Goal: Task Accomplishment & Management: Use online tool/utility

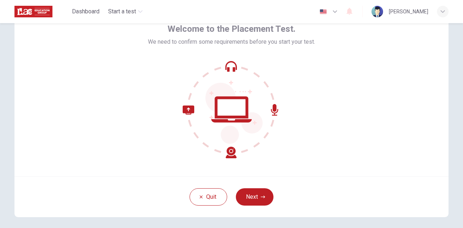
scroll to position [43, 0]
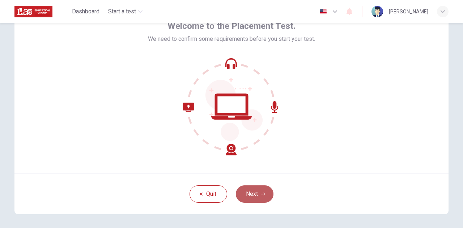
click at [259, 191] on button "Next" at bounding box center [255, 193] width 38 height 17
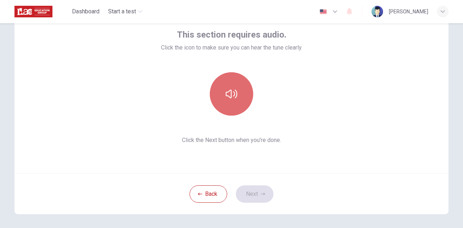
click at [227, 105] on button "button" at bounding box center [231, 93] width 43 height 43
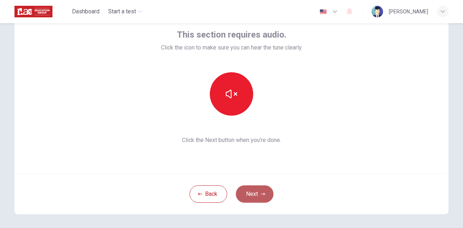
click at [257, 193] on button "Next" at bounding box center [255, 193] width 38 height 17
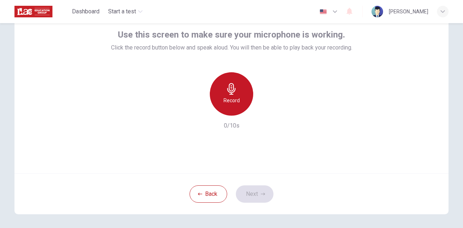
click at [234, 108] on div "Record" at bounding box center [231, 93] width 43 height 43
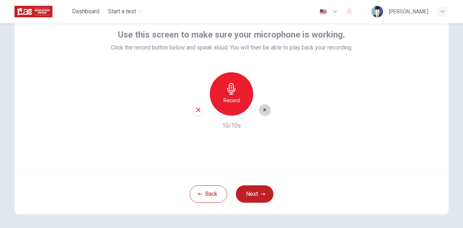
click at [261, 112] on icon "button" at bounding box center [264, 109] width 7 height 7
click at [254, 189] on button "Next" at bounding box center [255, 193] width 38 height 17
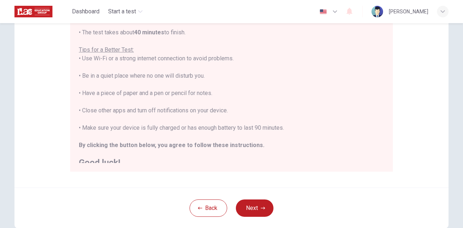
scroll to position [8, 0]
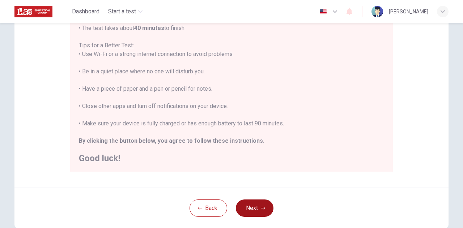
click at [261, 206] on icon "button" at bounding box center [263, 208] width 4 height 4
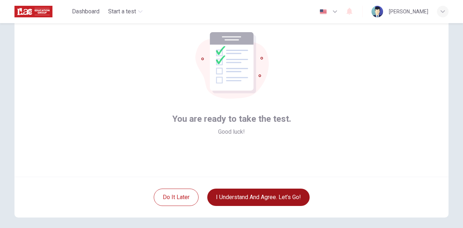
scroll to position [38, 0]
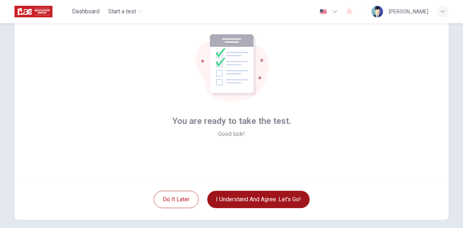
click at [294, 198] on button "I understand and agree. Let’s go!" at bounding box center [258, 199] width 102 height 17
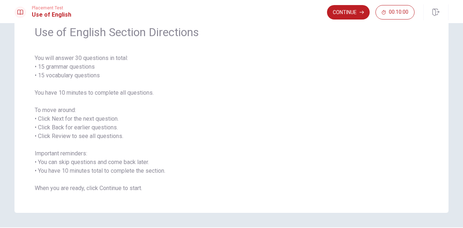
scroll to position [34, 0]
click at [345, 16] on button "Continue" at bounding box center [348, 12] width 43 height 14
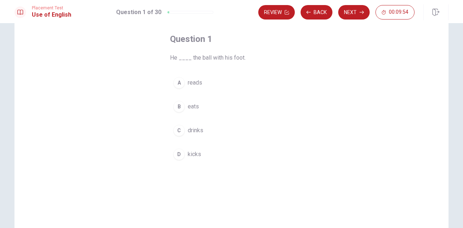
click at [192, 155] on span "kicks" at bounding box center [194, 154] width 13 height 9
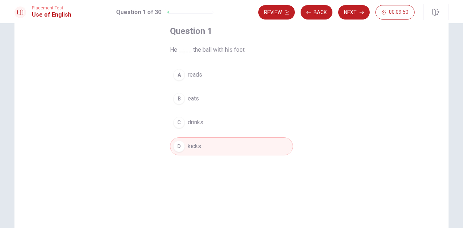
scroll to position [20, 0]
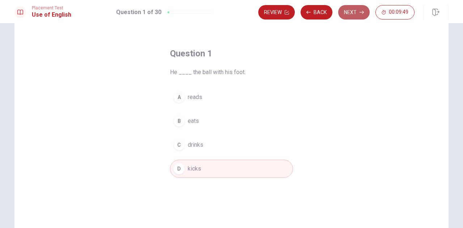
click at [359, 13] on button "Next" at bounding box center [353, 12] width 31 height 14
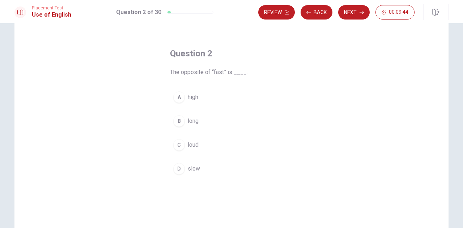
click at [184, 172] on button "D slow" at bounding box center [231, 169] width 123 height 18
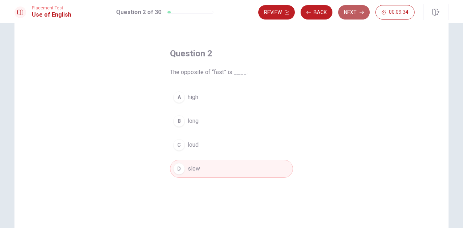
click at [357, 17] on button "Next" at bounding box center [353, 12] width 31 height 14
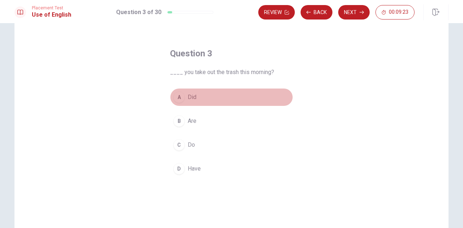
click at [183, 97] on div "A" at bounding box center [179, 97] width 12 height 12
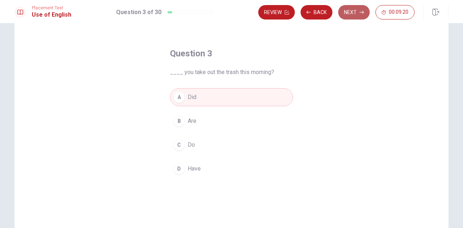
click at [358, 9] on button "Next" at bounding box center [353, 12] width 31 height 14
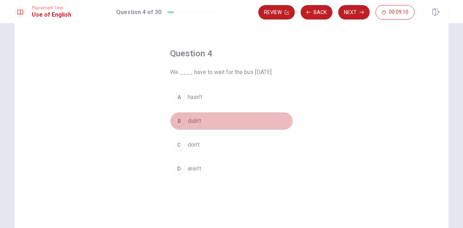
click at [188, 123] on span "didn’t" at bounding box center [194, 121] width 13 height 9
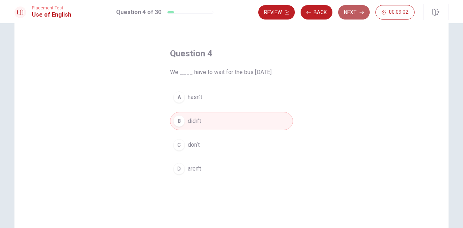
click at [352, 13] on button "Next" at bounding box center [353, 12] width 31 height 14
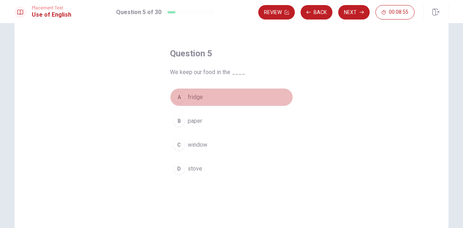
click at [179, 99] on div "A" at bounding box center [179, 97] width 12 height 12
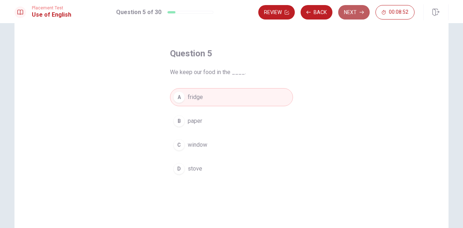
click at [354, 16] on button "Next" at bounding box center [353, 12] width 31 height 14
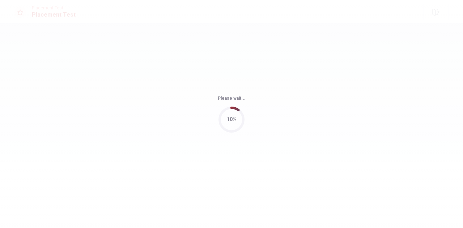
scroll to position [0, 0]
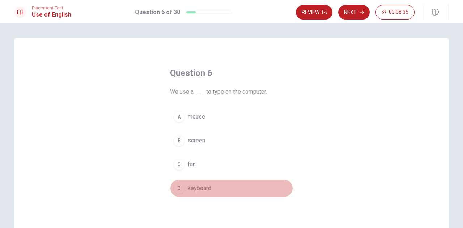
click at [200, 188] on span "keyboard" at bounding box center [200, 188] width 24 height 9
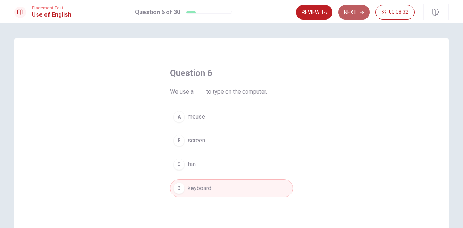
click at [358, 12] on button "Next" at bounding box center [353, 12] width 31 height 14
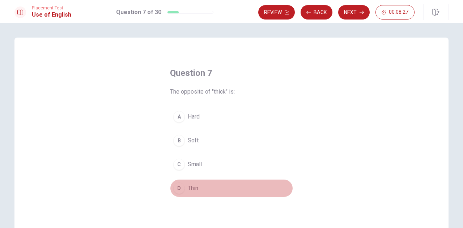
click at [184, 185] on button "D Thin" at bounding box center [231, 188] width 123 height 18
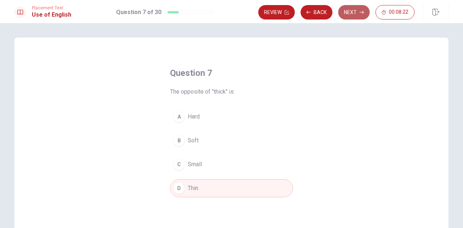
click at [355, 14] on button "Next" at bounding box center [353, 12] width 31 height 14
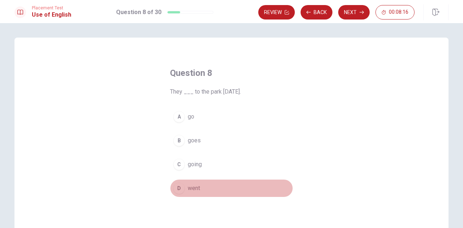
click at [185, 188] on button "D went" at bounding box center [231, 188] width 123 height 18
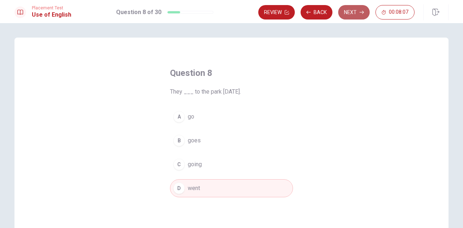
click at [358, 11] on button "Next" at bounding box center [353, 12] width 31 height 14
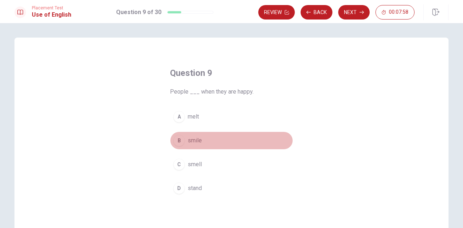
click at [191, 145] on button "B smile" at bounding box center [231, 141] width 123 height 18
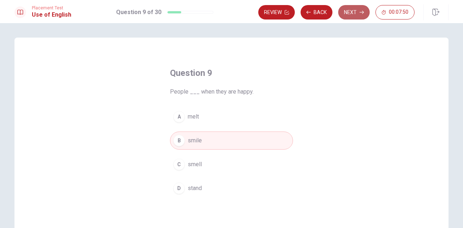
click at [352, 15] on button "Next" at bounding box center [353, 12] width 31 height 14
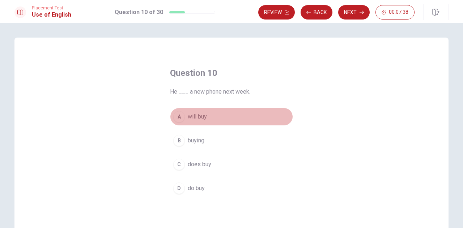
click at [184, 120] on button "A will buy" at bounding box center [231, 117] width 123 height 18
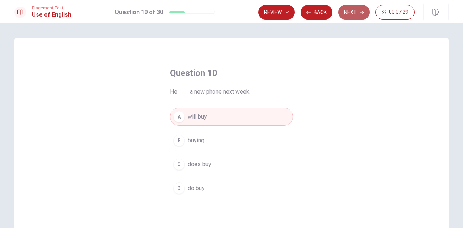
click at [353, 16] on button "Next" at bounding box center [353, 12] width 31 height 14
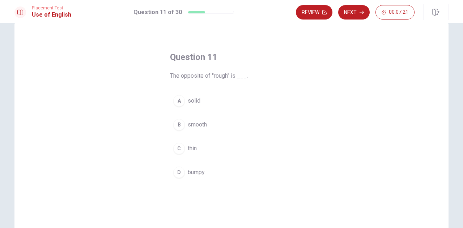
scroll to position [17, 0]
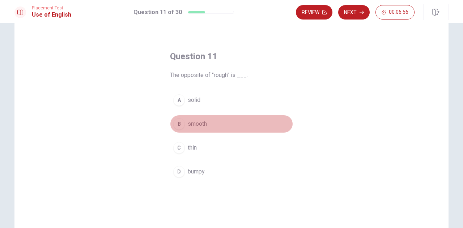
click at [198, 127] on span "smooth" at bounding box center [197, 124] width 19 height 9
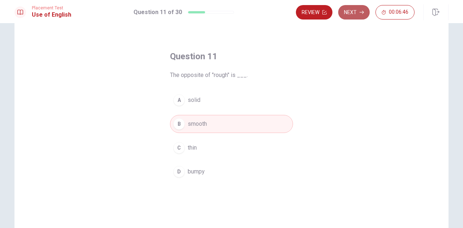
click at [363, 11] on icon "button" at bounding box center [361, 12] width 4 height 4
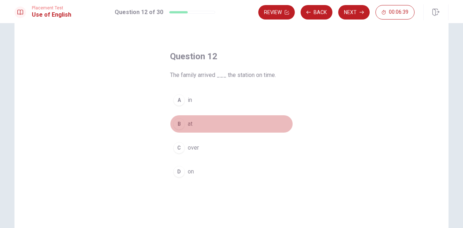
click at [180, 126] on div "B" at bounding box center [179, 124] width 12 height 12
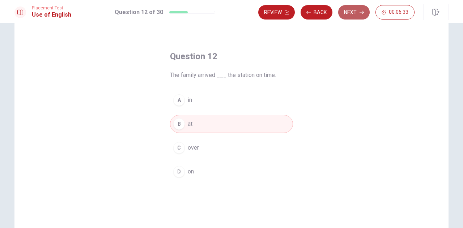
click at [357, 17] on button "Next" at bounding box center [353, 12] width 31 height 14
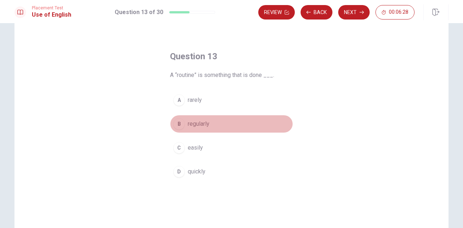
click at [190, 127] on span "regularly" at bounding box center [199, 124] width 22 height 9
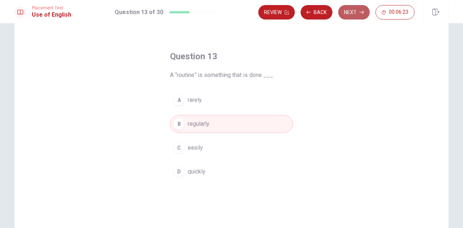
click at [355, 16] on button "Next" at bounding box center [353, 12] width 31 height 14
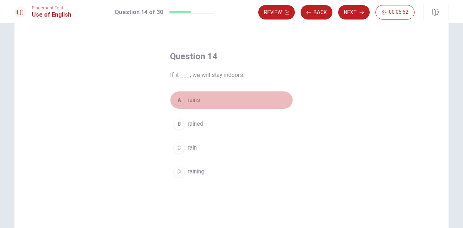
click at [194, 99] on span "rains" at bounding box center [194, 100] width 12 height 9
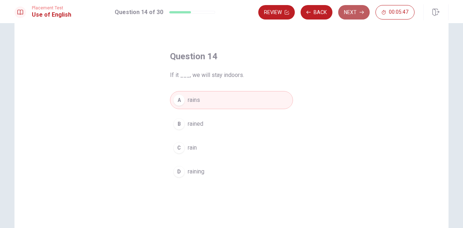
click at [358, 16] on button "Next" at bounding box center [353, 12] width 31 height 14
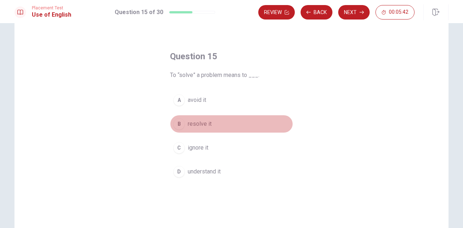
click at [188, 126] on span "resolve it" at bounding box center [200, 124] width 24 height 9
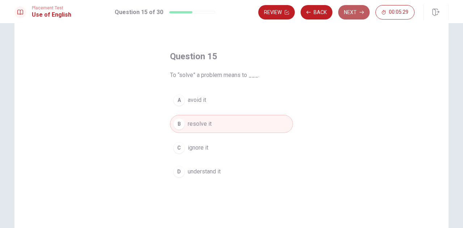
click at [353, 15] on button "Next" at bounding box center [353, 12] width 31 height 14
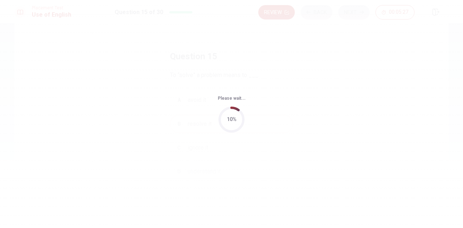
scroll to position [0, 0]
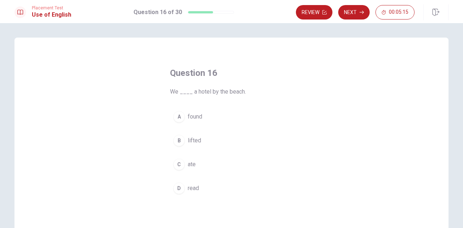
click at [195, 118] on span "found" at bounding box center [195, 116] width 14 height 9
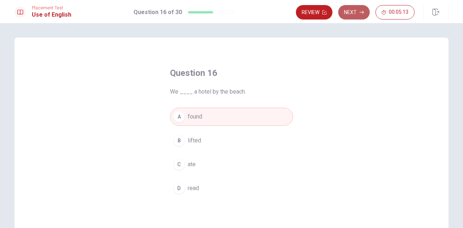
click at [355, 12] on button "Next" at bounding box center [353, 12] width 31 height 14
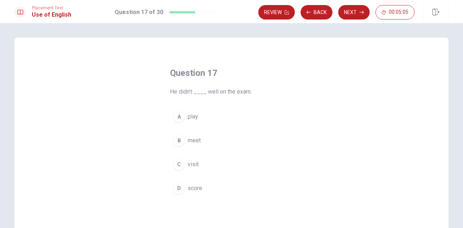
click at [196, 186] on span "score" at bounding box center [195, 188] width 14 height 9
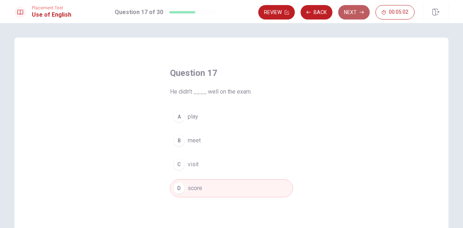
click at [356, 12] on button "Next" at bounding box center [353, 12] width 31 height 14
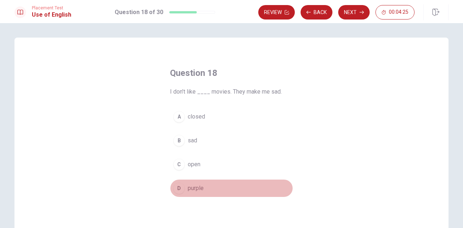
click at [196, 189] on span "purple" at bounding box center [196, 188] width 16 height 9
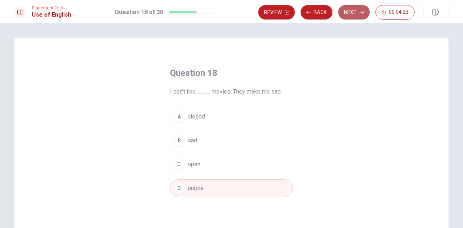
click at [358, 9] on button "Next" at bounding box center [353, 12] width 31 height 14
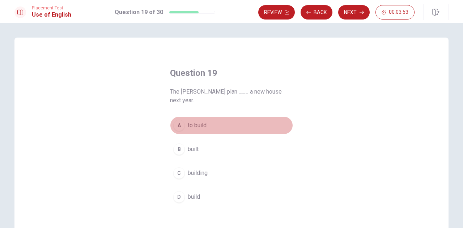
click at [199, 121] on span "to build" at bounding box center [197, 125] width 19 height 9
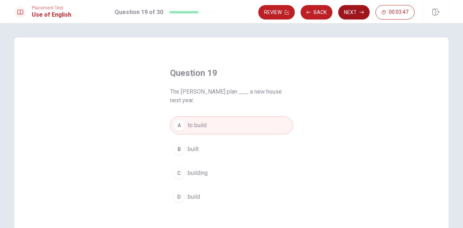
click at [351, 14] on button "Next" at bounding box center [353, 12] width 31 height 14
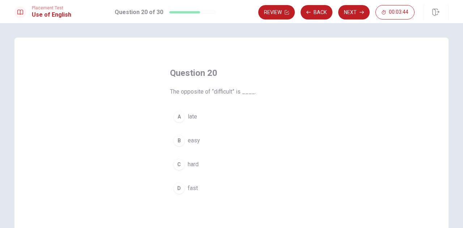
click at [188, 142] on span "easy" at bounding box center [194, 140] width 12 height 9
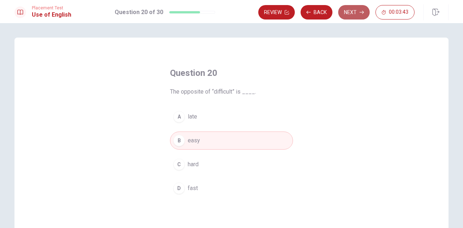
click at [351, 10] on button "Next" at bounding box center [353, 12] width 31 height 14
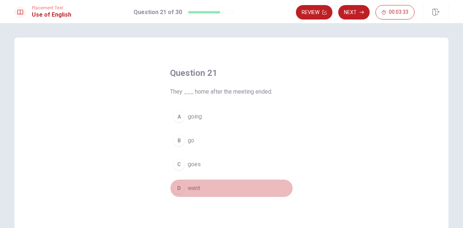
click at [188, 185] on span "went" at bounding box center [194, 188] width 12 height 9
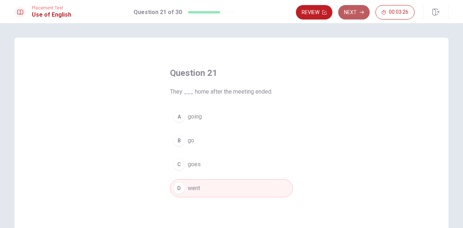
click at [359, 12] on icon "button" at bounding box center [361, 12] width 4 height 4
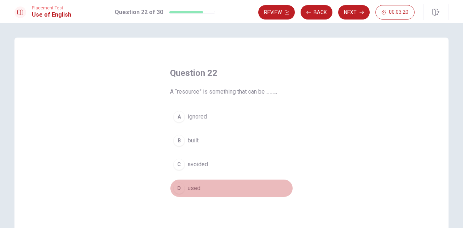
click at [181, 185] on div "D" at bounding box center [179, 189] width 12 height 12
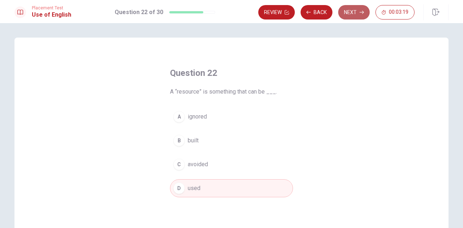
click at [352, 15] on button "Next" at bounding box center [353, 12] width 31 height 14
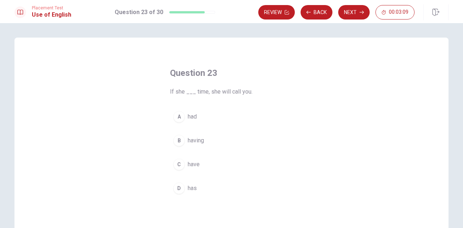
click at [189, 188] on span "has" at bounding box center [192, 188] width 9 height 9
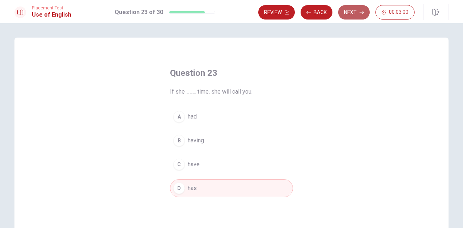
click at [356, 15] on button "Next" at bounding box center [353, 12] width 31 height 14
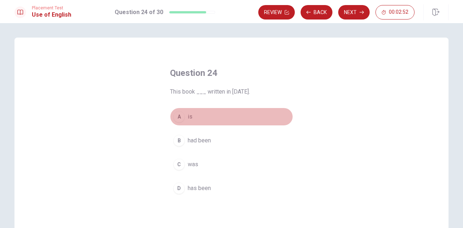
click at [181, 116] on div "A" at bounding box center [179, 117] width 12 height 12
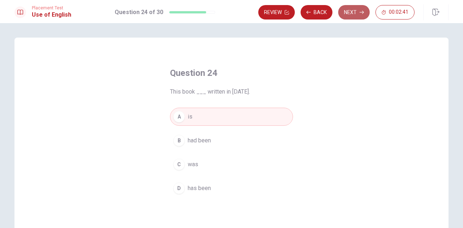
click at [350, 14] on button "Next" at bounding box center [353, 12] width 31 height 14
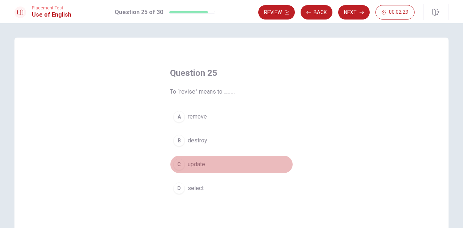
click at [188, 164] on span "update" at bounding box center [196, 164] width 17 height 9
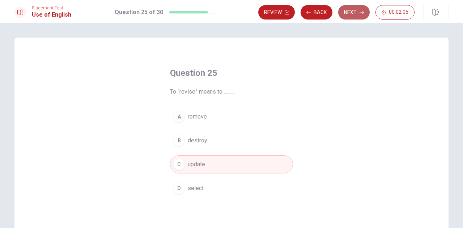
click at [360, 10] on icon "button" at bounding box center [361, 12] width 4 height 4
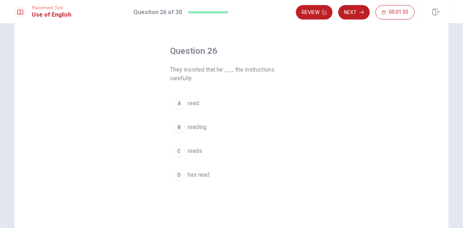
scroll to position [25, 0]
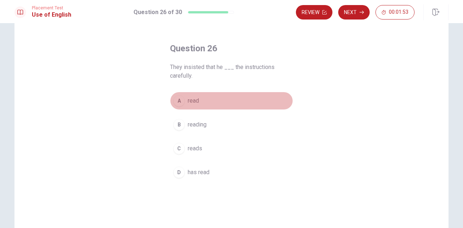
click at [181, 104] on div "A" at bounding box center [179, 101] width 12 height 12
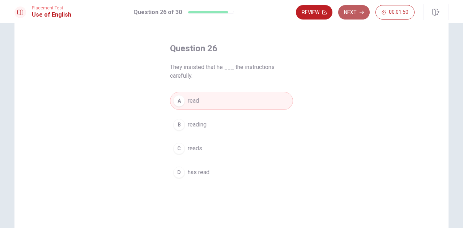
click at [353, 13] on button "Next" at bounding box center [353, 12] width 31 height 14
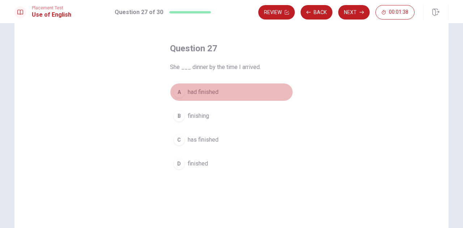
click at [203, 94] on span "had finished" at bounding box center [203, 92] width 31 height 9
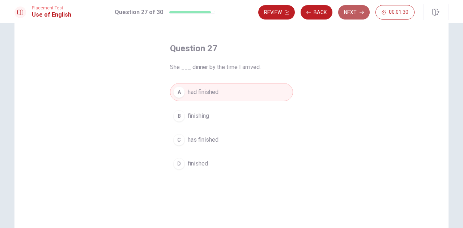
click at [354, 11] on button "Next" at bounding box center [353, 12] width 31 height 14
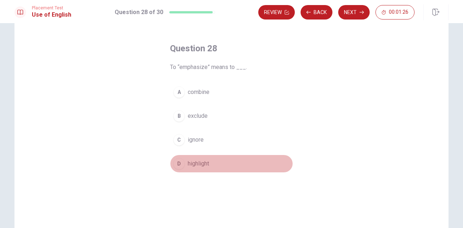
click at [204, 163] on span "highlight" at bounding box center [198, 163] width 21 height 9
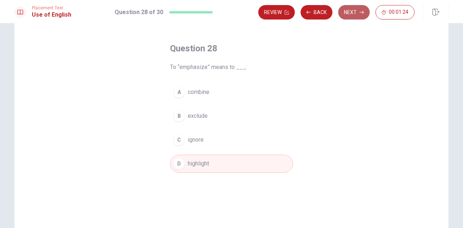
click at [358, 14] on button "Next" at bounding box center [353, 12] width 31 height 14
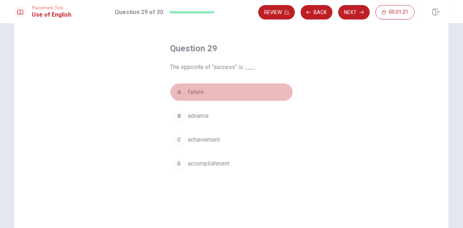
click at [195, 94] on span "failure" at bounding box center [196, 92] width 16 height 9
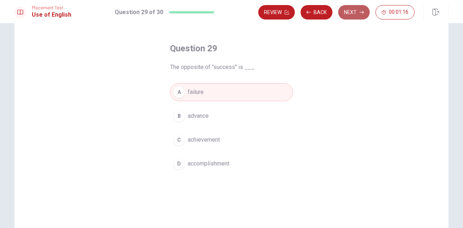
click at [353, 15] on button "Next" at bounding box center [353, 12] width 31 height 14
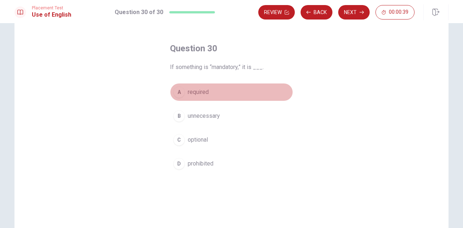
click at [203, 91] on span "required" at bounding box center [198, 92] width 21 height 9
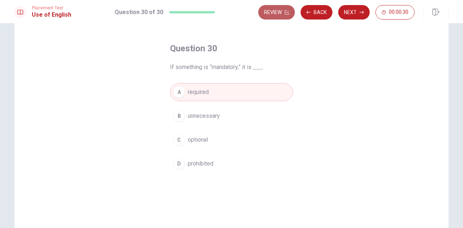
click at [281, 16] on button "Review" at bounding box center [276, 12] width 37 height 14
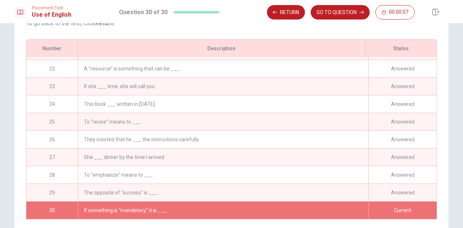
scroll to position [89, 0]
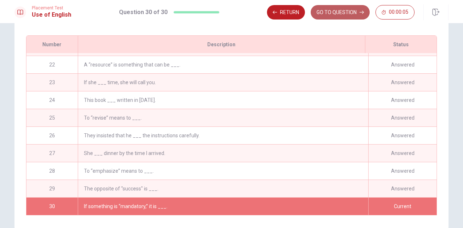
click at [338, 13] on button "GO TO QUESTION" at bounding box center [340, 12] width 59 height 14
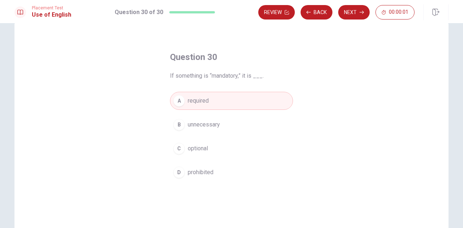
scroll to position [16, 0]
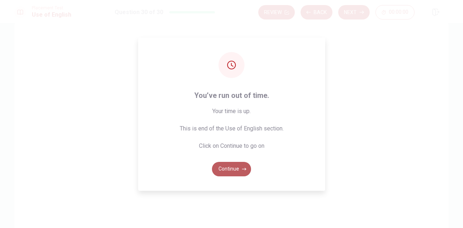
click at [233, 169] on button "Continue" at bounding box center [231, 169] width 39 height 14
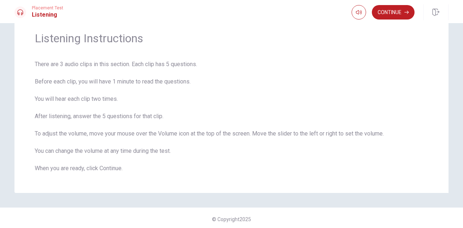
scroll to position [29, 0]
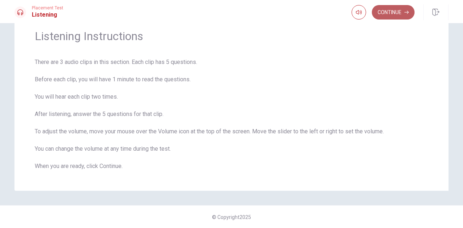
click at [394, 13] on button "Continue" at bounding box center [393, 12] width 43 height 14
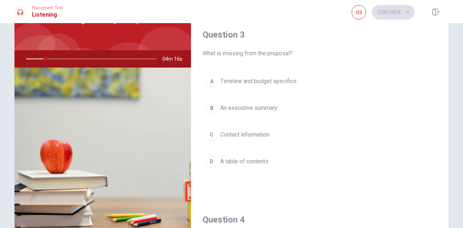
scroll to position [351, 0]
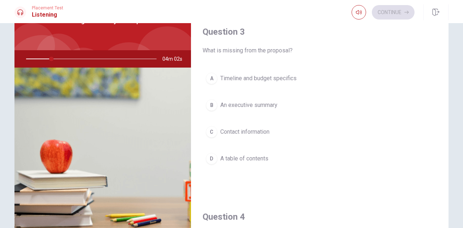
drag, startPoint x: 447, startPoint y: 120, endPoint x: 447, endPoint y: 130, distance: 9.4
click at [447, 130] on div "Question 1 What do they decide to do about the draft? A Ignore it B Approve it …" at bounding box center [231, 117] width 457 height 251
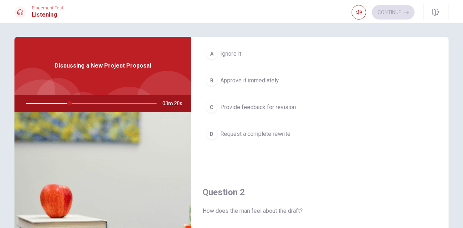
scroll to position [47, 0]
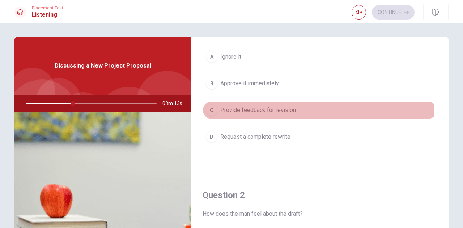
click at [280, 110] on span "Provide feedback for revision" at bounding box center [258, 110] width 76 height 9
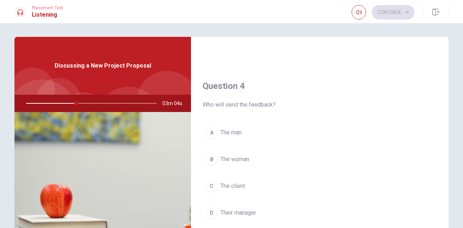
scroll to position [592, 0]
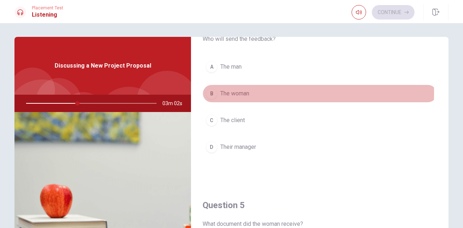
click at [243, 89] on span "The woman" at bounding box center [234, 93] width 29 height 9
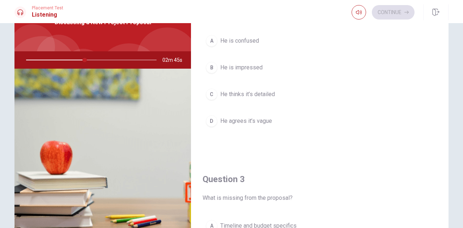
scroll to position [204, 0]
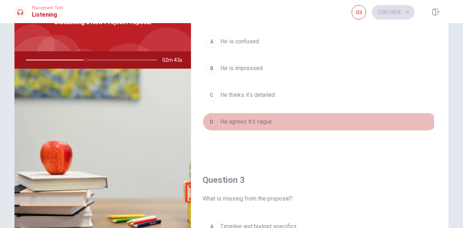
click at [249, 120] on span "He agrees it’s vague" at bounding box center [246, 122] width 52 height 9
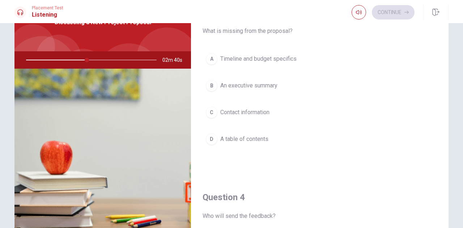
scroll to position [375, 0]
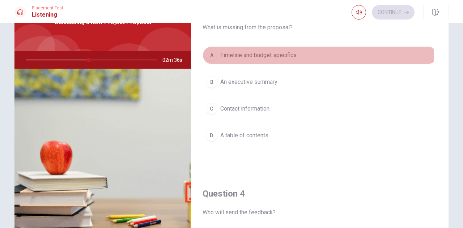
click at [288, 53] on span "Timeline and budget specifics" at bounding box center [258, 55] width 76 height 9
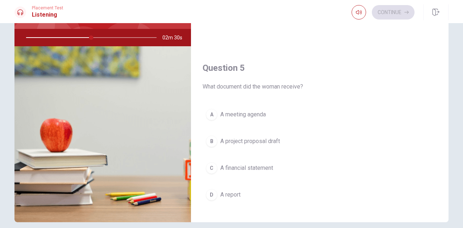
scroll to position [71, 0]
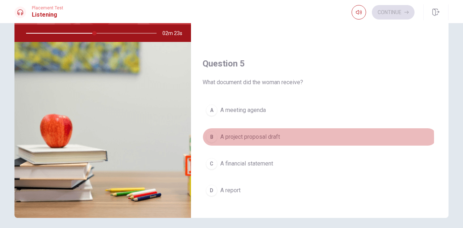
click at [266, 134] on span "A project proposal draft" at bounding box center [250, 137] width 60 height 9
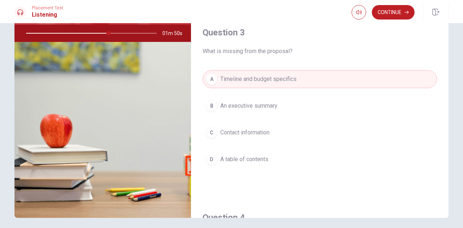
scroll to position [318, 0]
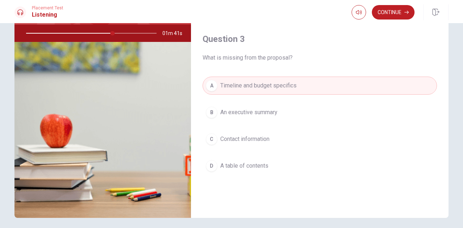
drag, startPoint x: 443, startPoint y: 97, endPoint x: 441, endPoint y: 82, distance: 14.2
click at [441, 82] on div "Question 3 What is missing from the proposal? A Timeline and budget specifics B…" at bounding box center [319, 111] width 257 height 185
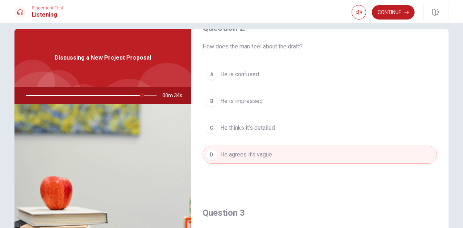
scroll to position [5, 0]
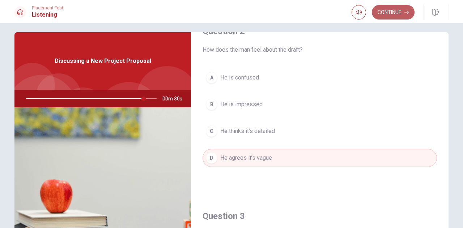
click at [389, 14] on button "Continue" at bounding box center [393, 12] width 43 height 14
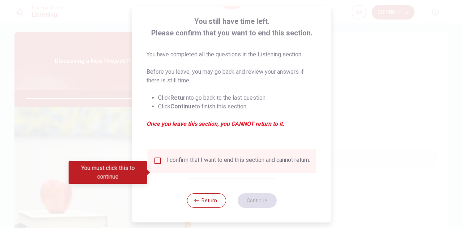
scroll to position [41, 0]
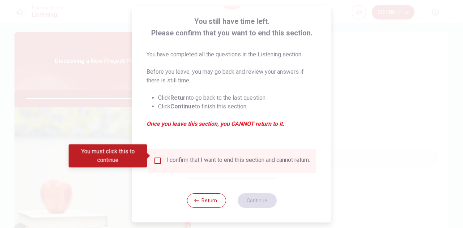
click at [208, 157] on div "I confirm that I want to end this section and cannot return." at bounding box center [238, 161] width 144 height 9
click at [160, 157] on input "You must click this to continue" at bounding box center [157, 161] width 9 height 9
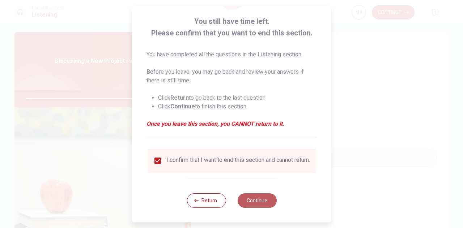
click at [262, 201] on button "Continue" at bounding box center [256, 200] width 39 height 14
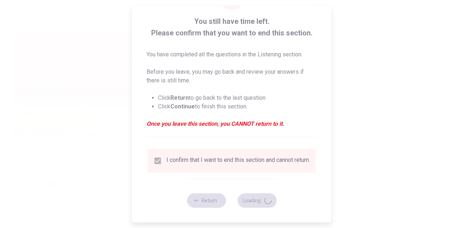
type input "98"
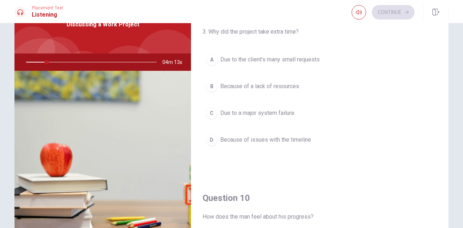
scroll to position [50, 0]
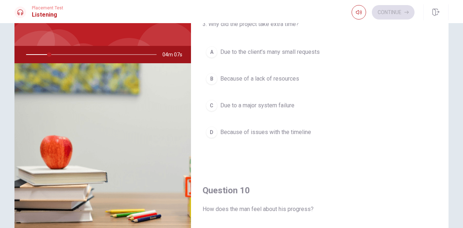
click at [450, 190] on div "Question 6 5. What does the woman offer to the man? A Additional resources B Ne…" at bounding box center [231, 113] width 457 height 251
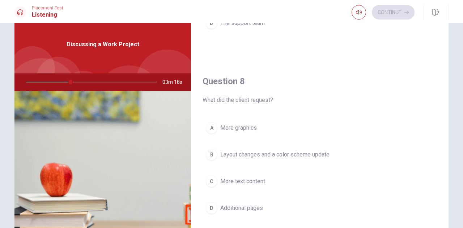
scroll to position [327, 0]
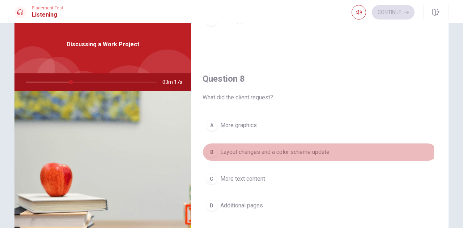
click at [302, 150] on span "Layout changes and a color scheme update" at bounding box center [274, 152] width 109 height 9
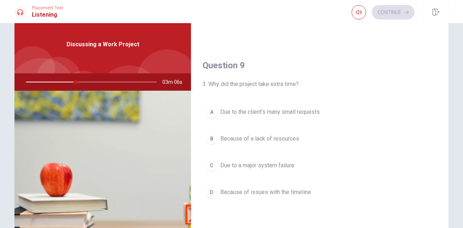
scroll to position [526, 0]
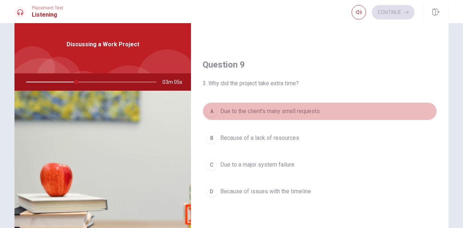
click at [325, 110] on button "A Due to the client’s many small requests" at bounding box center [319, 111] width 234 height 18
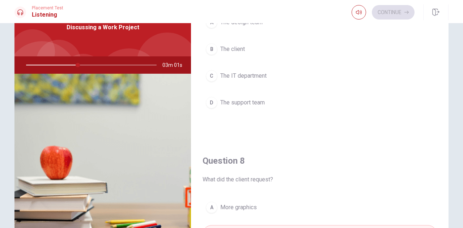
scroll to position [198, 0]
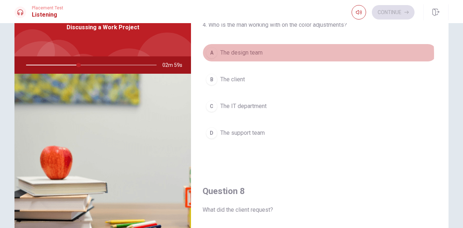
click at [303, 53] on button "A The design team" at bounding box center [319, 53] width 234 height 18
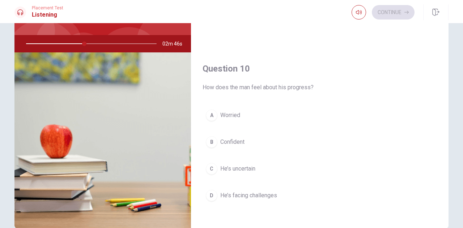
scroll to position [66, 0]
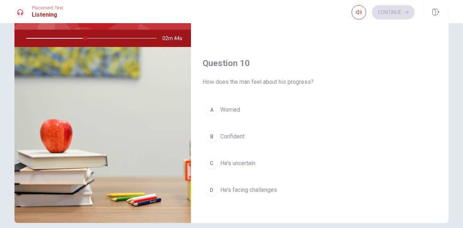
click at [252, 161] on span "He’s uncertain" at bounding box center [237, 163] width 35 height 9
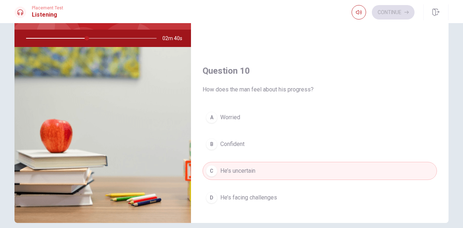
scroll to position [669, 0]
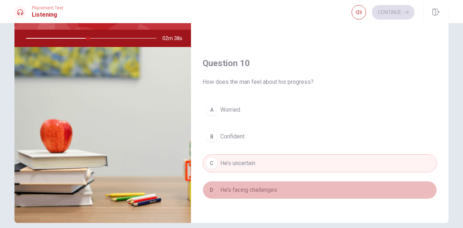
click at [362, 183] on button "D He’s facing challenges" at bounding box center [319, 190] width 234 height 18
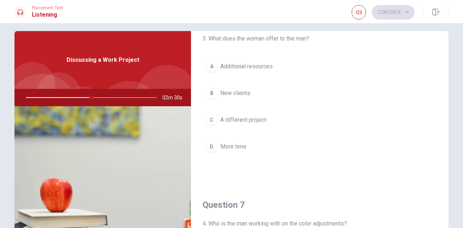
scroll to position [6, 0]
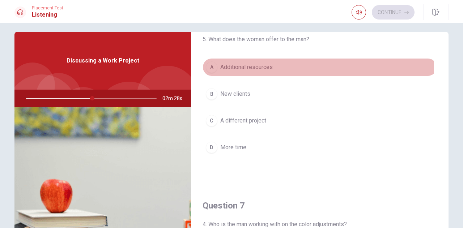
click at [258, 71] on span "Additional resources" at bounding box center [246, 67] width 52 height 9
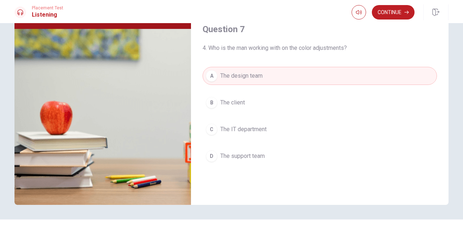
scroll to position [0, 0]
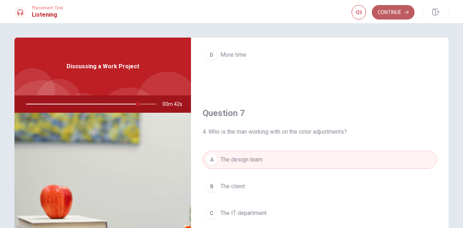
click at [402, 9] on button "Continue" at bounding box center [393, 12] width 43 height 14
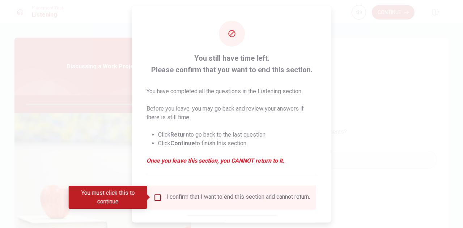
click at [206, 202] on div "I confirm that I want to end this section and cannot return." at bounding box center [238, 197] width 144 height 9
click at [157, 197] on input "You must click this to continue" at bounding box center [157, 197] width 9 height 9
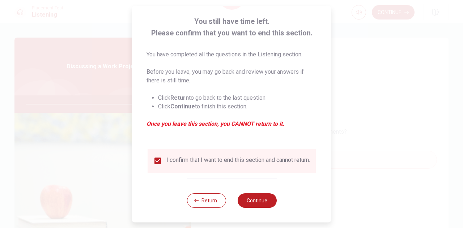
scroll to position [41, 0]
click at [257, 205] on button "Continue" at bounding box center [256, 200] width 39 height 14
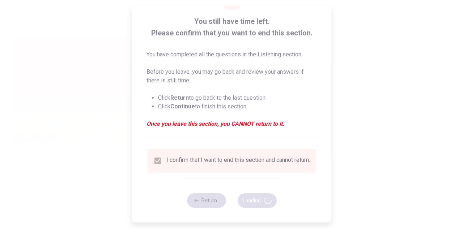
type input "89"
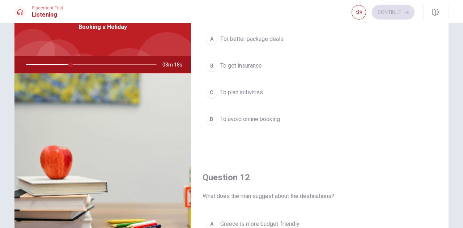
scroll to position [25, 0]
drag, startPoint x: 446, startPoint y: 47, endPoint x: 436, endPoint y: 54, distance: 12.5
click at [436, 54] on div "Question 11 Why is the woman considering a travel agency? A For better package …" at bounding box center [319, 123] width 257 height 251
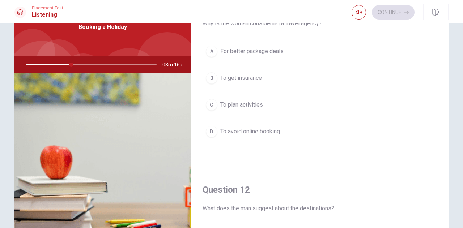
scroll to position [9, 0]
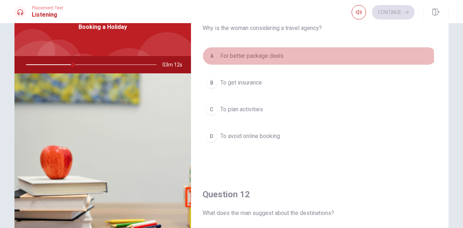
click at [261, 58] on span "For better package deals" at bounding box center [251, 56] width 63 height 9
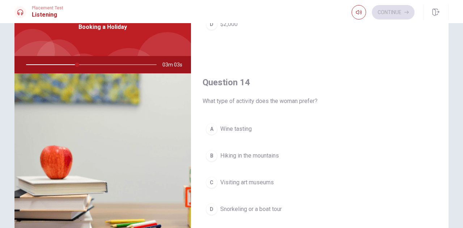
scroll to position [492, 0]
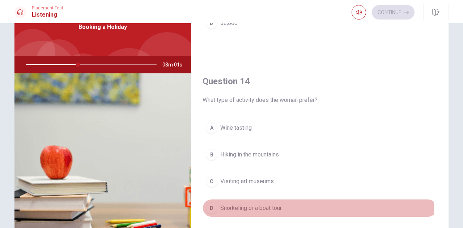
click at [272, 204] on span "Snorkeling or a boat tour" at bounding box center [250, 208] width 61 height 9
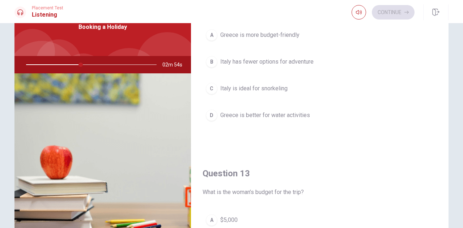
scroll to position [207, 0]
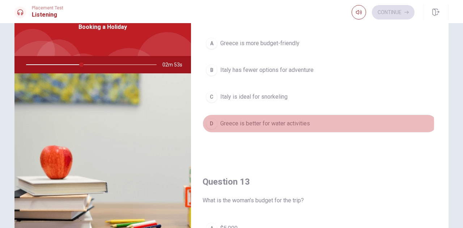
click at [286, 122] on span "Greece is better for water activities" at bounding box center [265, 123] width 90 height 9
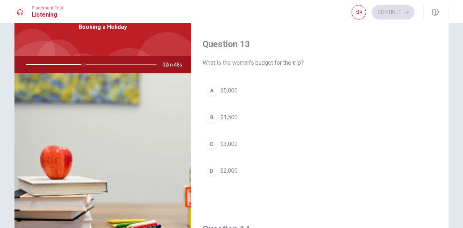
scroll to position [350, 0]
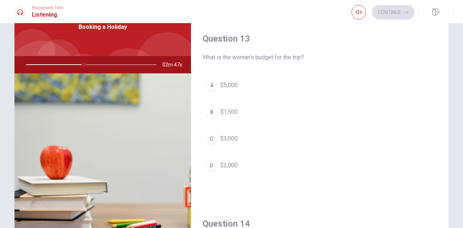
click at [223, 162] on span "$2,000" at bounding box center [228, 165] width 17 height 9
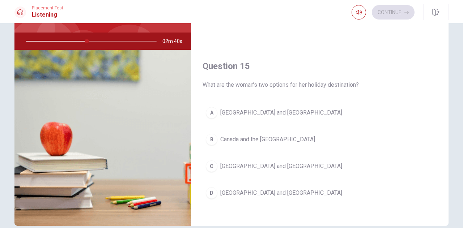
scroll to position [64, 0]
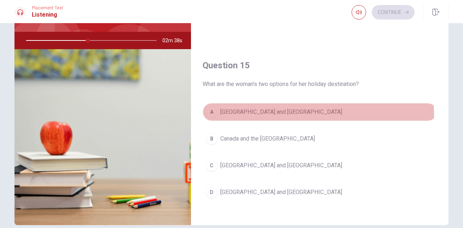
click at [238, 113] on button "A [GEOGRAPHIC_DATA] and [GEOGRAPHIC_DATA]" at bounding box center [319, 112] width 234 height 18
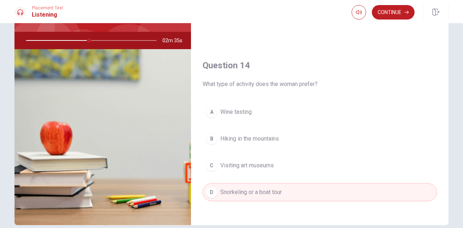
drag, startPoint x: 446, startPoint y: 180, endPoint x: 450, endPoint y: 143, distance: 37.8
click at [450, 143] on div "Question 11 Why is the woman considering a travel agency? A For better package …" at bounding box center [231, 99] width 457 height 251
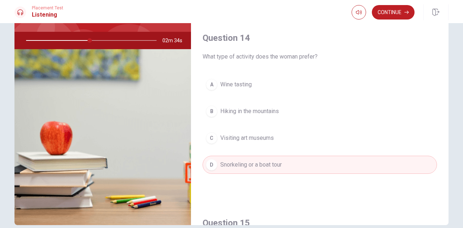
drag, startPoint x: 450, startPoint y: 143, endPoint x: 451, endPoint y: 157, distance: 14.5
click at [451, 157] on div "Question 11 Why is the woman considering a travel agency? A For better package …" at bounding box center [231, 99] width 457 height 251
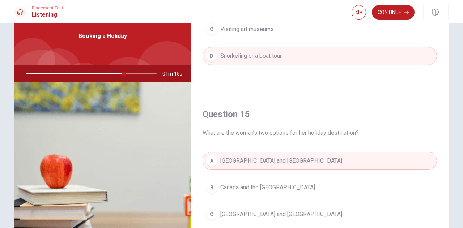
scroll to position [660, 0]
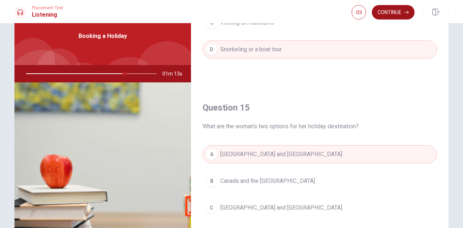
click at [390, 13] on button "Continue" at bounding box center [393, 12] width 43 height 14
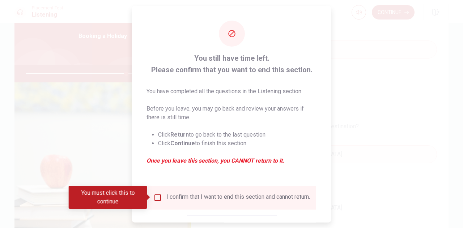
drag, startPoint x: 331, startPoint y: 177, endPoint x: 329, endPoint y: 193, distance: 16.4
click at [329, 193] on div "You still have time left. Please confirm that you want to end this section. You…" at bounding box center [231, 114] width 463 height 228
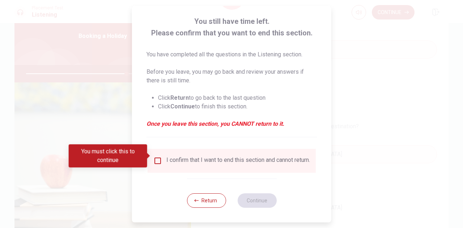
scroll to position [41, 0]
click at [155, 157] on input "You must click this to continue" at bounding box center [157, 161] width 9 height 9
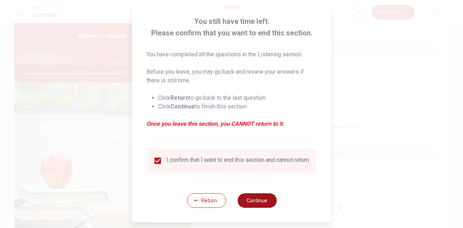
click at [268, 199] on button "Continue" at bounding box center [256, 200] width 39 height 14
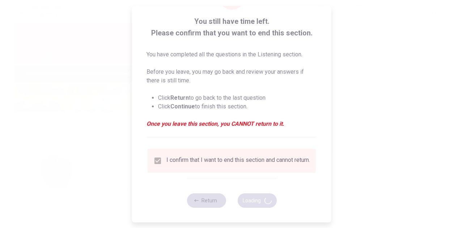
type input "79"
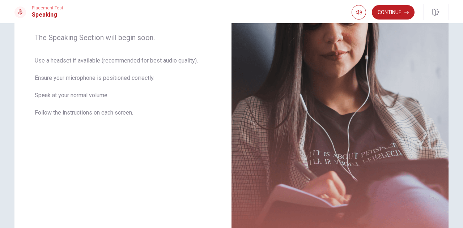
scroll to position [0, 0]
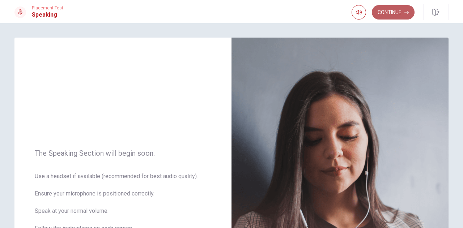
click at [398, 17] on button "Continue" at bounding box center [393, 12] width 43 height 14
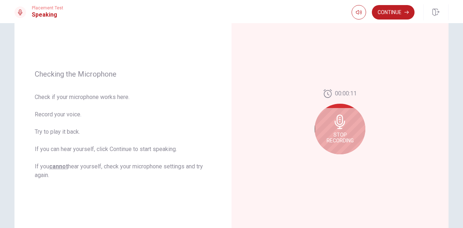
scroll to position [72, 0]
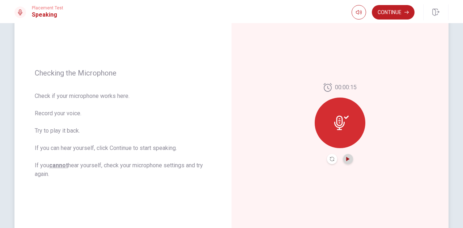
click at [346, 161] on icon "Play Audio" at bounding box center [348, 159] width 4 height 4
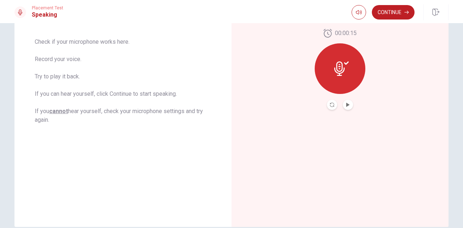
scroll to position [125, 0]
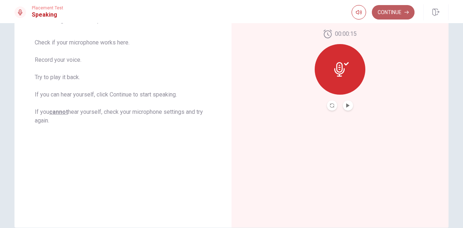
click at [397, 15] on button "Continue" at bounding box center [393, 12] width 43 height 14
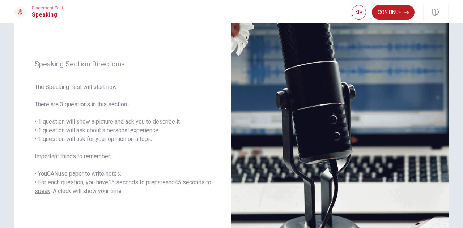
scroll to position [64, 0]
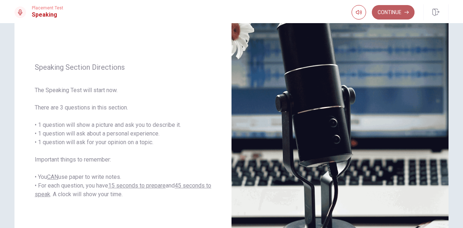
click at [394, 8] on button "Continue" at bounding box center [393, 12] width 43 height 14
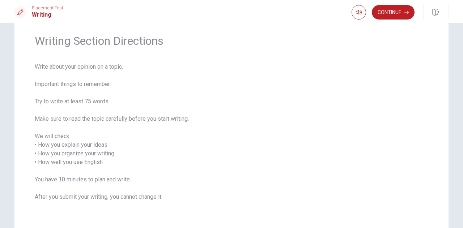
scroll to position [22, 0]
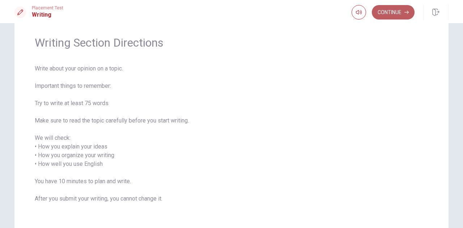
click at [396, 16] on button "Continue" at bounding box center [393, 12] width 43 height 14
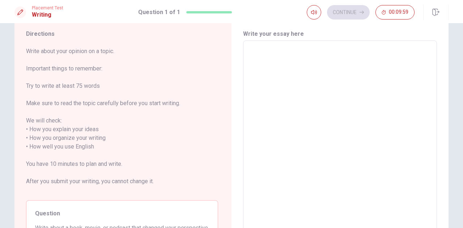
click at [323, 115] on textarea at bounding box center [340, 143] width 184 height 192
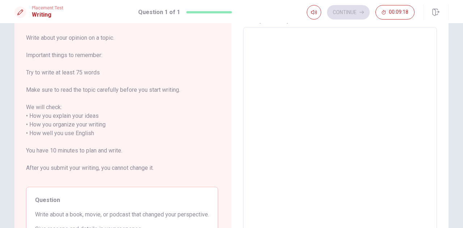
scroll to position [30, 0]
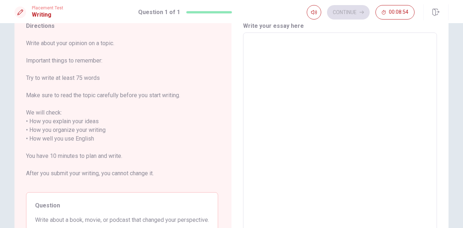
type textarea "T"
type textarea "x"
type textarea "Th"
type textarea "x"
type textarea "The"
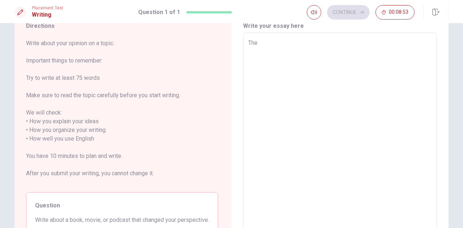
type textarea "x"
type textarea "The"
type textarea "x"
type textarea "The b"
type textarea "x"
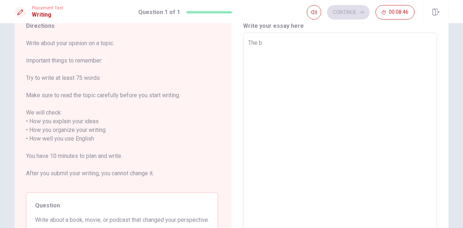
type textarea "The bo"
type textarea "x"
type textarea "The boo"
type textarea "x"
type textarea "The book"
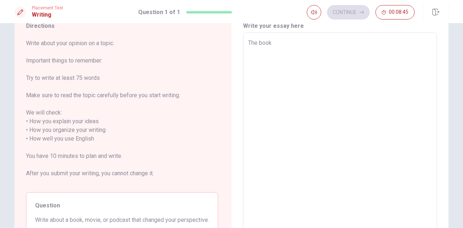
type textarea "x"
type textarea "The book"
type textarea "x"
type textarea "The book w"
type textarea "x"
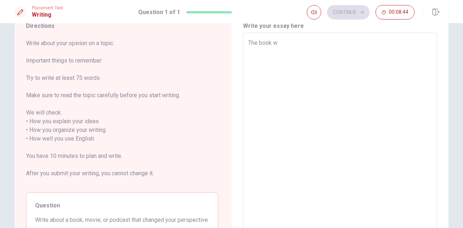
type textarea "The book wh"
type textarea "x"
type textarea "The book whi"
type textarea "x"
type textarea "The book whic"
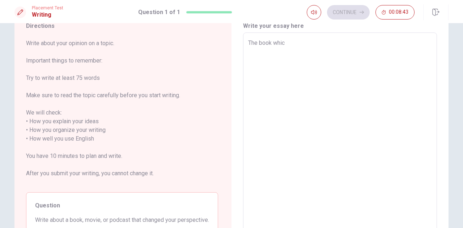
type textarea "x"
type textarea "The book which"
type textarea "x"
type textarea "The book which"
type textarea "x"
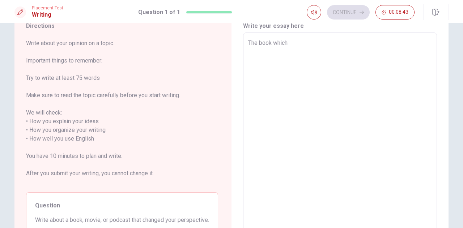
type textarea "The book which c"
type textarea "x"
type textarea "The book which ch"
type textarea "x"
type textarea "The book which cha"
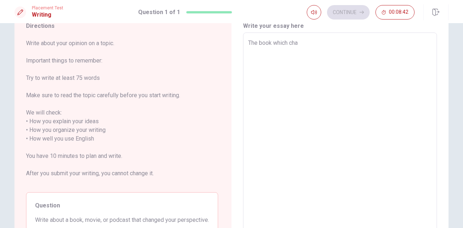
type textarea "x"
type textarea "The book which [PERSON_NAME]"
type textarea "x"
type textarea "The book which [PERSON_NAME]"
type textarea "x"
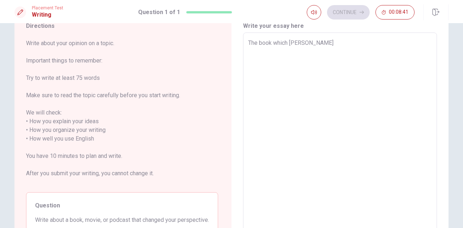
type textarea "The book which change"
type textarea "x"
type textarea "The book which changed"
type textarea "x"
type textarea "The book which changed"
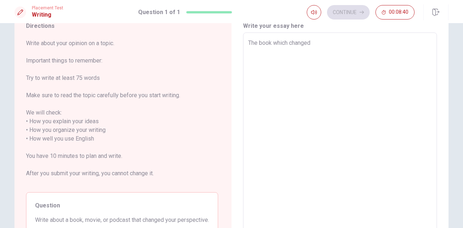
type textarea "x"
type textarea "The book which changed m"
type textarea "x"
type textarea "The book which changed my"
type textarea "x"
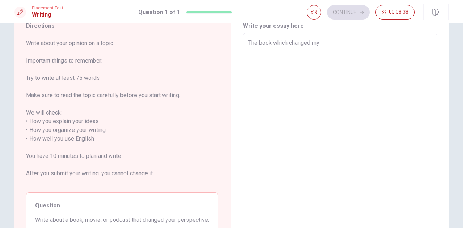
type textarea "The book which changed my"
type textarea "x"
type textarea "The book which changed my p"
type textarea "x"
type textarea "The book which changed my pe"
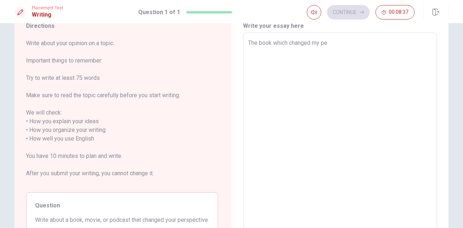
type textarea "x"
type textarea "The book which changed my per"
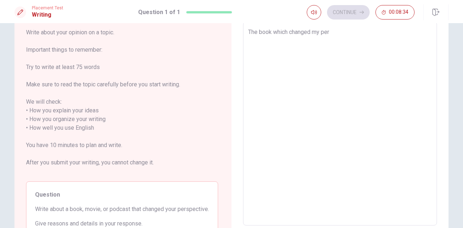
type textarea "x"
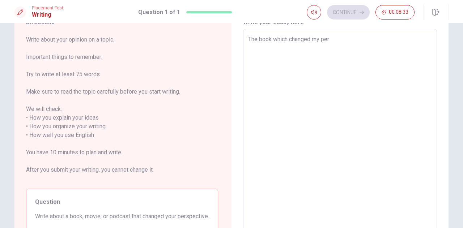
scroll to position [27, 0]
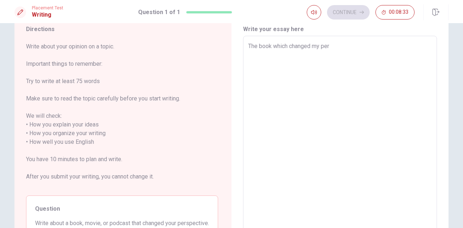
type textarea "The book which changed my pers"
type textarea "x"
type textarea "The book which changed my persp"
type textarea "x"
type textarea "The book which changed my perspe"
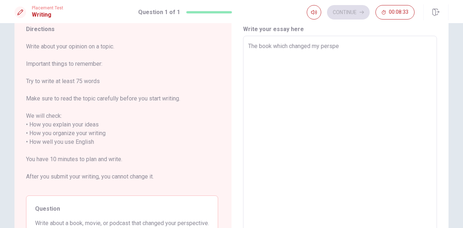
type textarea "x"
type textarea "The book which changed my perspec"
type textarea "x"
type textarea "The book which changed my perspect"
type textarea "x"
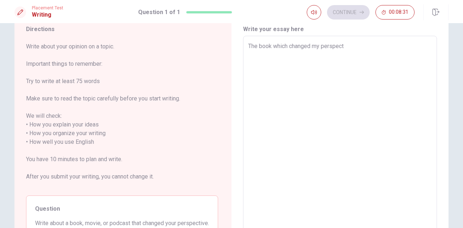
type textarea "The book which changed my perspecti"
type textarea "x"
type textarea "The book which changed my perspectiv"
type textarea "x"
type textarea "The book which changed my perspective"
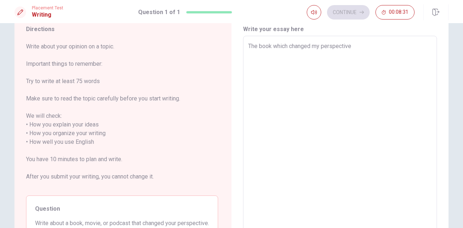
type textarea "x"
type textarea "The book which changed my perspective"
type textarea "x"
type textarea "The book which changed my perspective w"
type textarea "x"
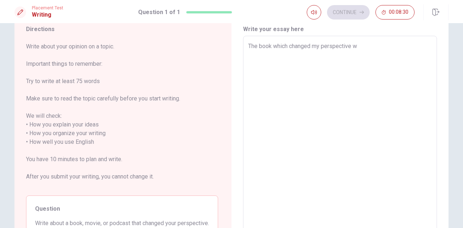
type textarea "The book which changed my perspective wa"
type textarea "x"
type textarea "The book which changed my perspective was"
type textarea "x"
type textarea "The book which changed my perspective was"
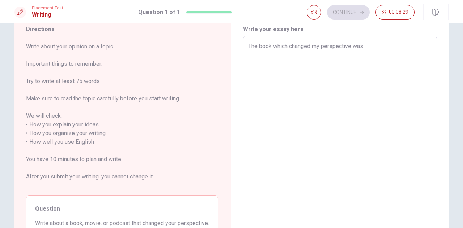
type textarea "x"
type textarea "The book which changed my perspective was a"
type textarea "x"
type textarea "The book which changed my perspective was ab"
type textarea "x"
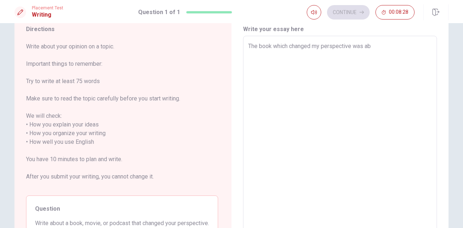
type textarea "The book which changed my perspective was abo"
type textarea "x"
type textarea "The book which changed my perspective was abou"
type textarea "x"
type textarea "The book which changed my perspective was about"
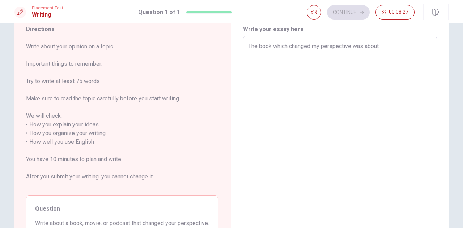
type textarea "x"
type textarea "The book which changed my perspective was about"
type textarea "x"
type textarea "The book which changed my perspective was about t"
type textarea "x"
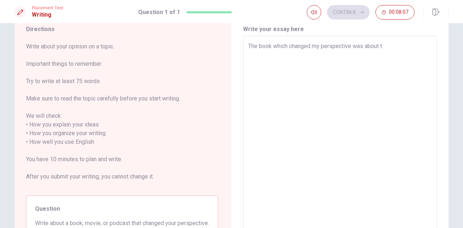
type textarea "The book which changed my perspective was about th"
type textarea "x"
type textarea "The book which changed my perspective was about the"
type textarea "x"
type textarea "The book which changed my perspective was about the"
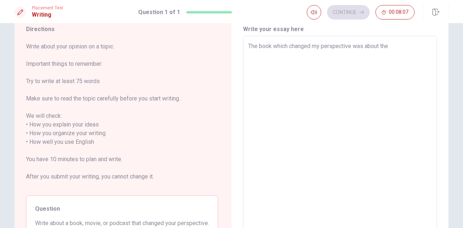
type textarea "x"
type textarea "The book which changed my perspective was about the w"
type textarea "x"
type textarea "The book which changed my perspective was about the wa"
type textarea "x"
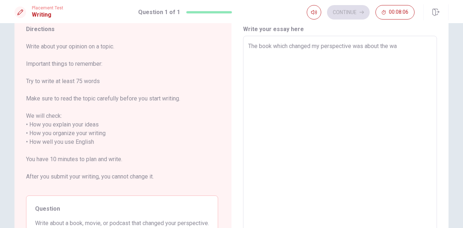
type textarea "The book which changed my perspective was about the way"
type textarea "x"
type textarea "The book which changed my perspective was about the way"
type textarea "x"
type textarea "The book which changed my perspective was about the way w"
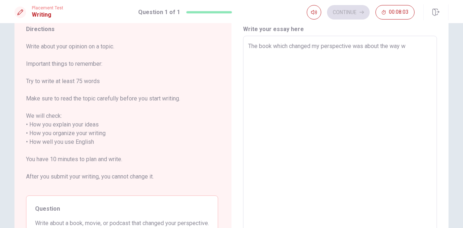
type textarea "x"
type textarea "The book which changed my perspective was about the way wh"
type textarea "x"
type textarea "The book which changed my perspective was about the way whi"
type textarea "x"
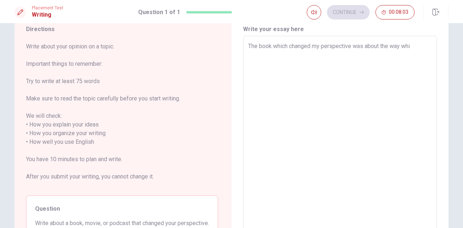
type textarea "The book which changed my perspective was about the way whic"
type textarea "x"
type textarea "The book which changed my perspective was about the way which"
type textarea "x"
type textarea "The book which changed my perspective was about the way which"
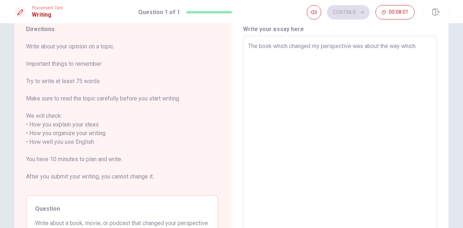
type textarea "x"
type textarea "The book which changed my perspective was about the way which w"
type textarea "x"
type textarea "The book which changed my perspective was about the way which we"
type textarea "x"
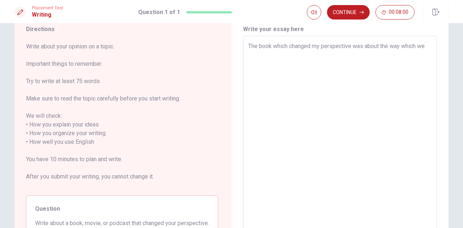
type textarea "The book which changed my perspective was about the way which we"
type textarea "x"
type textarea "The book which changed my perspective was about the way which we c"
type textarea "x"
type textarea "The book which changed my perspective was about the way which we ca"
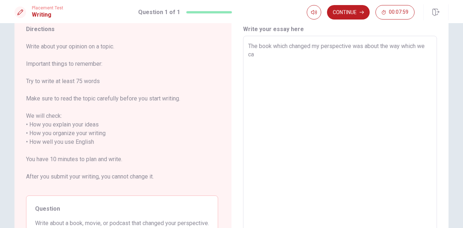
type textarea "x"
type textarea "The book which changed my perspective was about the way which we can"
type textarea "x"
type textarea "The book which changed my perspective was about the way which we can"
type textarea "x"
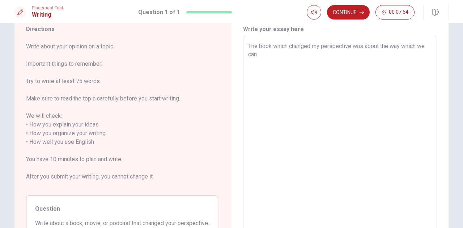
type textarea "The book which changed my perspective was about the way which we can l"
type textarea "x"
type textarea "The book which changed my perspective was about the way which we can li"
type textarea "x"
type textarea "The book which changed my perspective was about the way which we can lie"
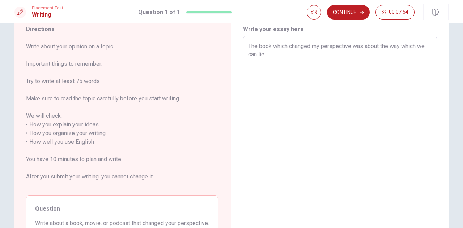
type textarea "x"
type textarea "The book which changed my perspective was about the way which we can li"
type textarea "x"
type textarea "The book which changed my perspective was about the way which we can liv"
type textarea "x"
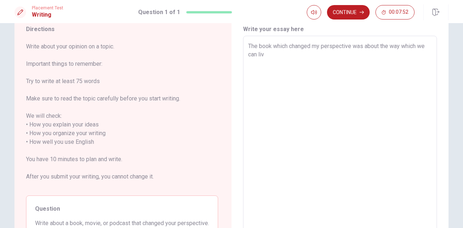
type textarea "The book which changed my perspective was about the way which we can live"
type textarea "x"
type textarea "The book which changed my perspective was about the way which we can live"
type textarea "x"
type textarea "The book which changed my perspective was about the way which we can live h"
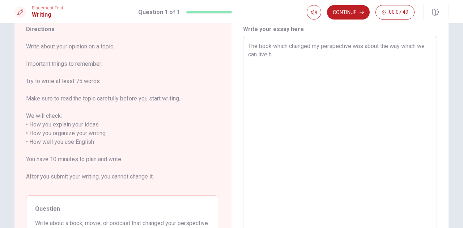
type textarea "x"
type textarea "The book which changed my perspective was about the way which we can live ha"
type textarea "x"
type textarea "The book which changed my perspective was about the way which we can live hap"
type textarea "x"
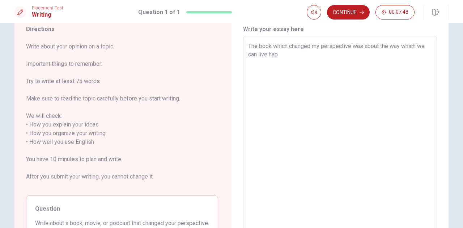
type textarea "The book which changed my perspective was about the way which we can live happ"
type textarea "x"
type textarea "The book which changed my perspective was about the way which we can live happi"
type textarea "x"
type textarea "The book which changed my perspective was about the way which we can live happil"
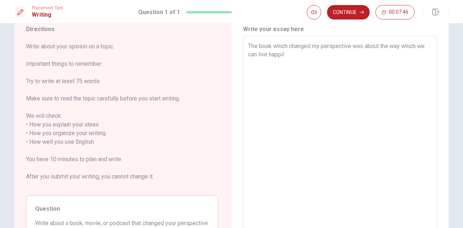
type textarea "x"
type textarea "The book which changed my perspective was about the way which we can live happi…"
type textarea "x"
type textarea "The book which changed my perspective was about the way which we can live happi…"
type textarea "x"
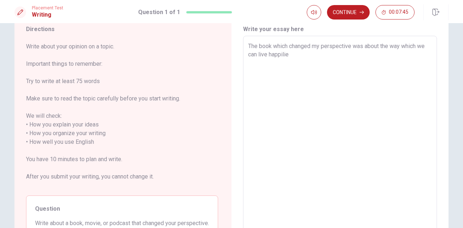
type textarea "The book which changed my perspective was about the way which we can live happi…"
type textarea "x"
type textarea "The book which changed my perspective was about the way which we can live happi…"
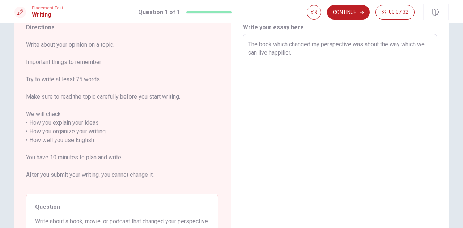
scroll to position [30, 0]
type textarea "x"
type textarea "The book which changed my perspective was about the way which we can live happi…"
type textarea "x"
type textarea "The book which changed my perspective was about the way which we can live happi…"
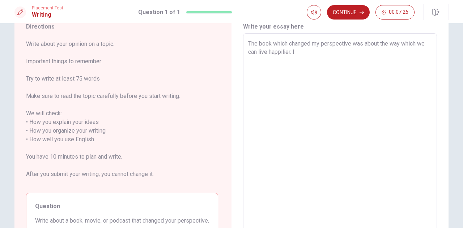
type textarea "x"
type textarea "The book which changed my perspective was about the way which we can live happi…"
type textarea "x"
type textarea "The book which changed my perspective was about the way which we can live happi…"
type textarea "x"
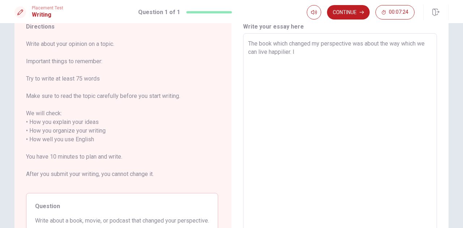
type textarea "The book which changed my perspective was about the way which we can live happi…"
type textarea "x"
type textarea "The book which changed my perspective was about the way which we can live happi…"
type textarea "x"
type textarea "The book which changed my perspective was about the way which we can live happi…"
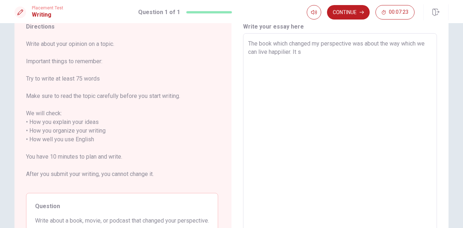
type textarea "x"
type textarea "The book which changed my perspective was about the way which we can live happi…"
type textarea "x"
type textarea "The book which changed my perspective was about the way which we can live happi…"
type textarea "x"
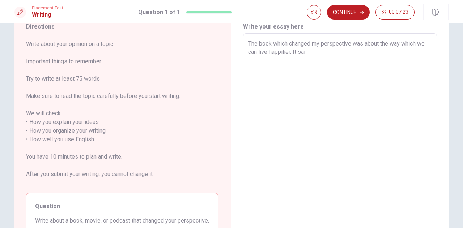
type textarea "The book which changed my perspective was about the way which we can live happi…"
type textarea "x"
type textarea "The book which changed my perspective was about the way which we can live happi…"
type textarea "x"
type textarea "The book which changed my perspective was about the way which we can live happi…"
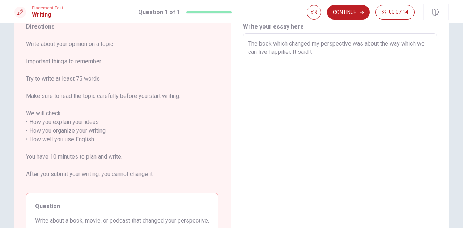
type textarea "x"
type textarea "The book which changed my perspective was about the way which we can live happi…"
click at [371, 52] on textarea "The book which changed my perspective was about the way which we can live happi…" at bounding box center [340, 135] width 184 height 192
click at [388, 54] on textarea "The book which changed my perspective was about the way which we can live happi…" at bounding box center [340, 135] width 184 height 192
click at [420, 55] on textarea "The book which changed my perspective was about the way which we can live happi…" at bounding box center [340, 135] width 184 height 192
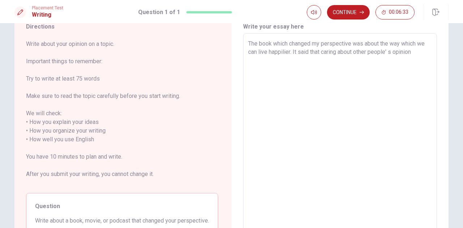
click at [390, 54] on textarea "The book which changed my perspective was about the way which we can live happi…" at bounding box center [340, 135] width 184 height 192
click at [418, 52] on textarea "The book which changed my perspective was about the way which we can live happi…" at bounding box center [340, 135] width 184 height 192
click at [406, 61] on textarea "The book which changed my perspective was about the way which we can live happi…" at bounding box center [340, 135] width 184 height 192
click at [435, 67] on div "The book which changed my perspective was about the way which we can live happi…" at bounding box center [340, 135] width 194 height 204
click at [431, 61] on div "The book which changed my perspective was about the way which we can live happi…" at bounding box center [340, 135] width 194 height 204
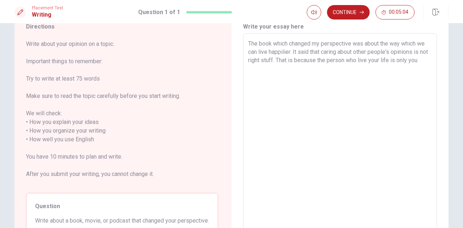
click at [431, 61] on div "The book which changed my perspective was about the way which we can live happi…" at bounding box center [340, 135] width 194 height 204
click at [425, 60] on textarea "The book which changed my perspective was about the way which we can live happi…" at bounding box center [340, 135] width 184 height 192
click at [258, 67] on textarea "The book which changed my perspective was about the way which we can live happi…" at bounding box center [340, 135] width 184 height 192
click at [320, 70] on textarea "The book which changed my perspective was about the way which we can live happi…" at bounding box center [340, 135] width 184 height 192
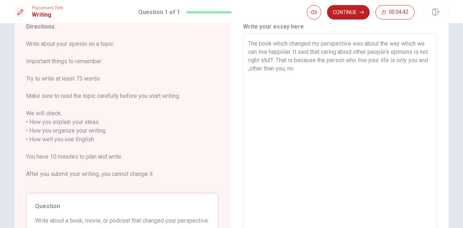
click at [320, 70] on textarea "The book which changed my perspective was about the way which we can live happi…" at bounding box center [340, 135] width 184 height 192
click at [268, 77] on textarea "The book which changed my perspective was about the way which we can live happi…" at bounding box center [340, 135] width 184 height 192
click at [307, 79] on textarea "The book which changed my perspective was about the way which we can live happi…" at bounding box center [340, 135] width 184 height 192
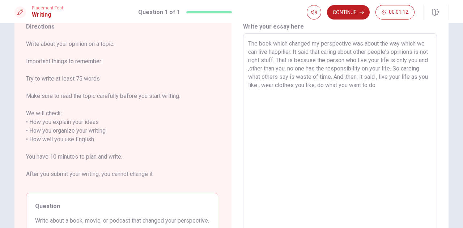
click at [374, 87] on textarea "The book which changed my perspective was about the way which we can live happi…" at bounding box center [340, 135] width 184 height 192
click at [431, 90] on div "The book which changed my perspective was about the way which we can live happi…" at bounding box center [340, 135] width 194 height 204
click at [429, 85] on textarea "The book which changed my perspective was about the way which we can live happi…" at bounding box center [340, 135] width 184 height 192
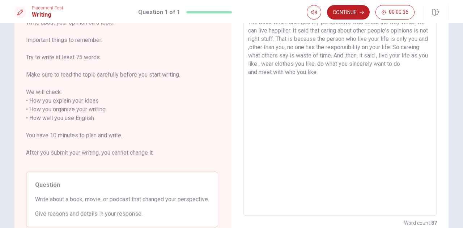
scroll to position [50, 0]
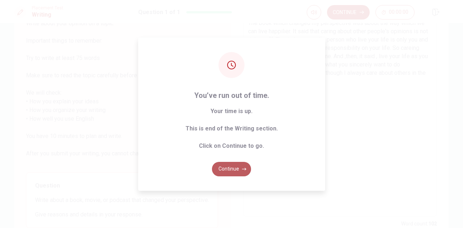
click at [239, 171] on button "Continue" at bounding box center [231, 169] width 39 height 14
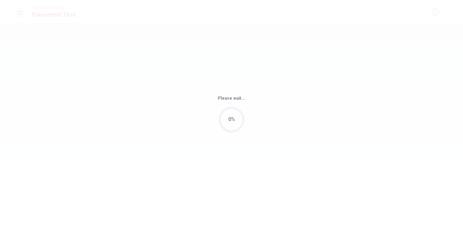
scroll to position [0, 0]
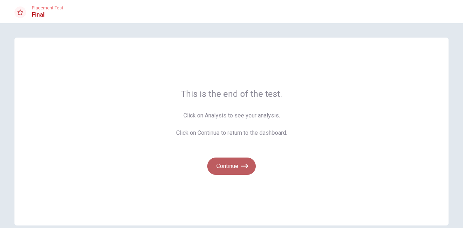
click at [248, 166] on button "Continue" at bounding box center [231, 166] width 48 height 17
